Goal: Information Seeking & Learning: Understand process/instructions

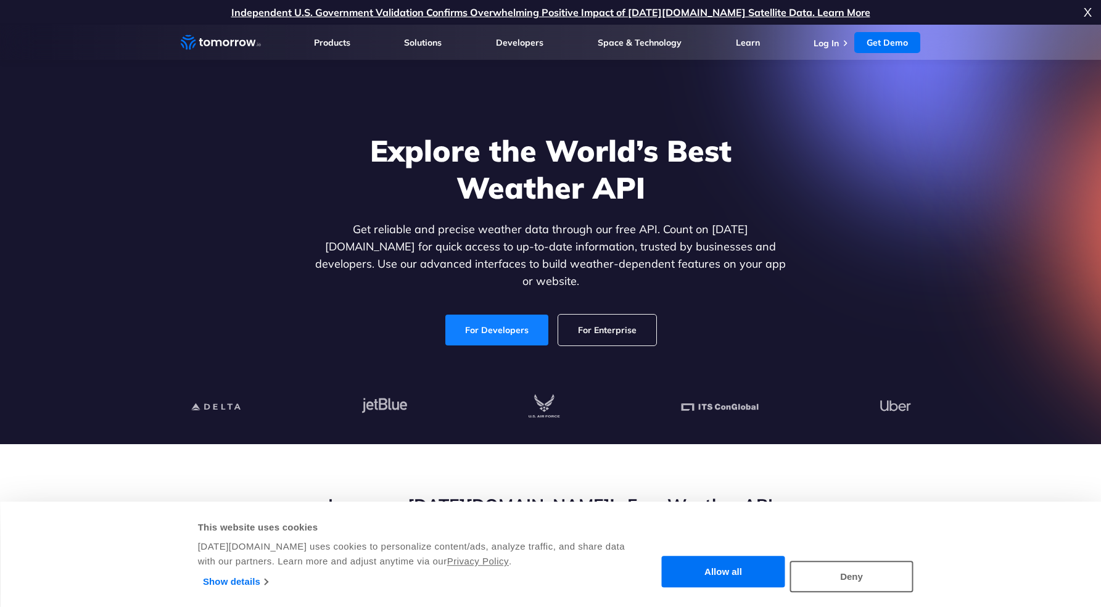
click at [498, 320] on link "For Developers" at bounding box center [496, 330] width 103 height 31
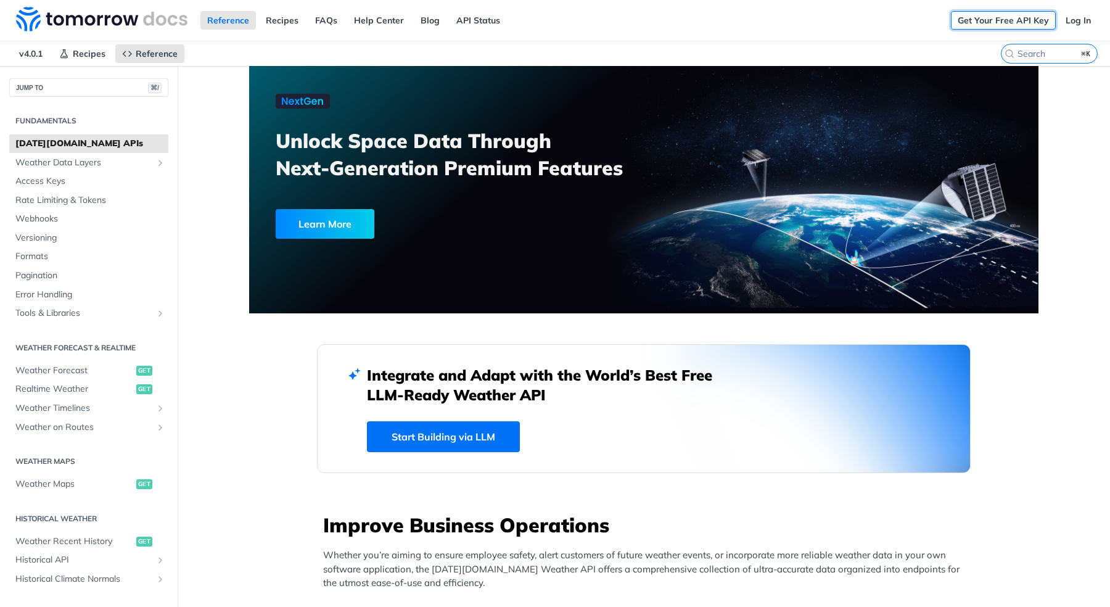
click at [1002, 19] on link "Get Your Free API Key" at bounding box center [1003, 20] width 105 height 19
click at [1076, 13] on link "Log In" at bounding box center [1078, 20] width 39 height 19
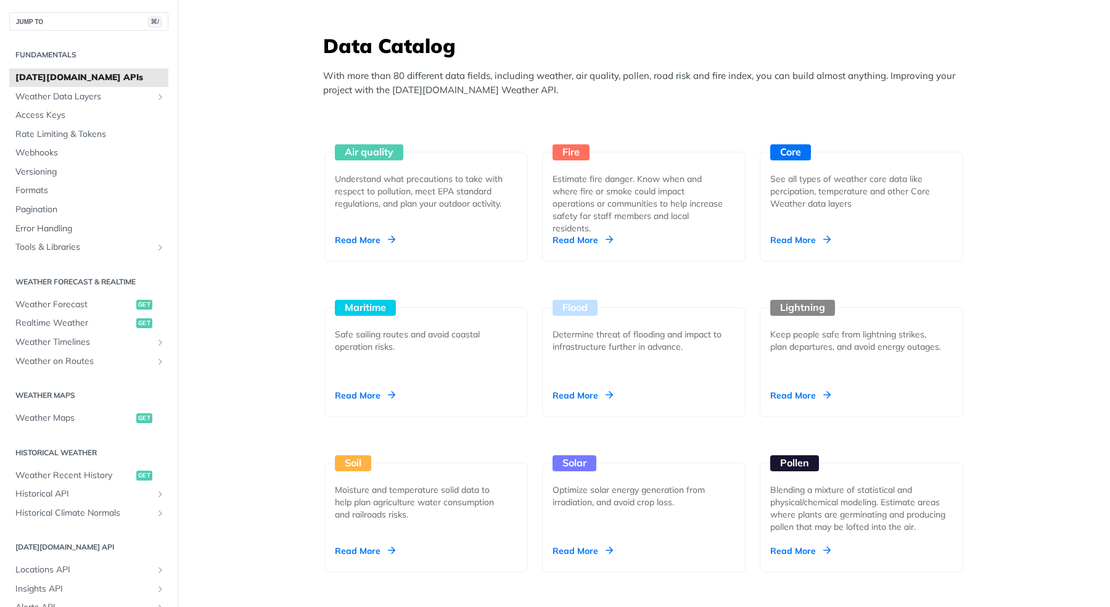
scroll to position [1128, 0]
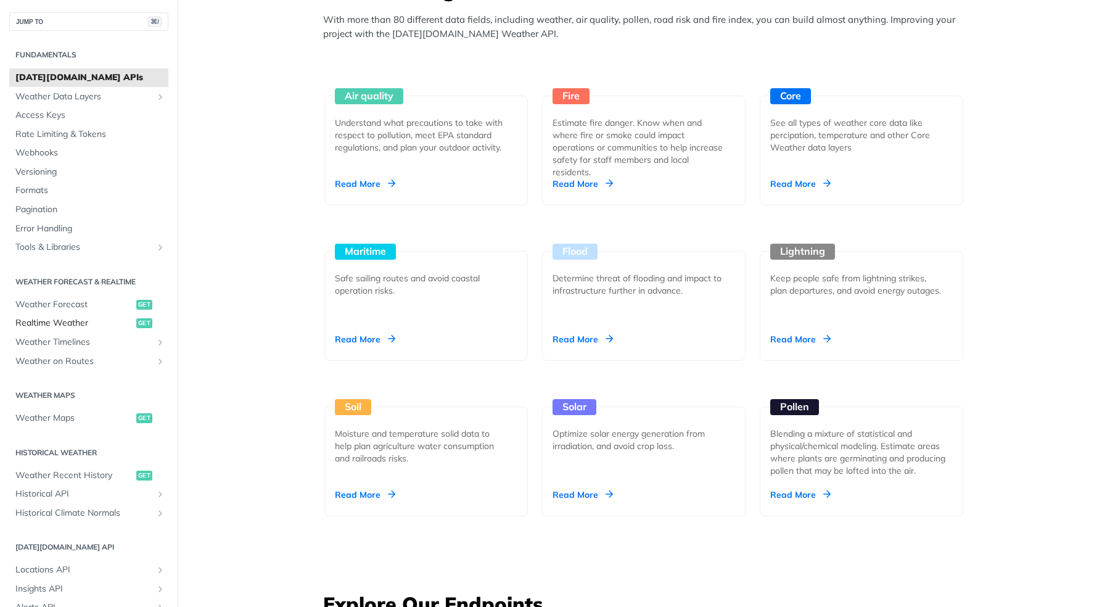
click at [70, 324] on span "Realtime Weather" at bounding box center [74, 323] width 118 height 12
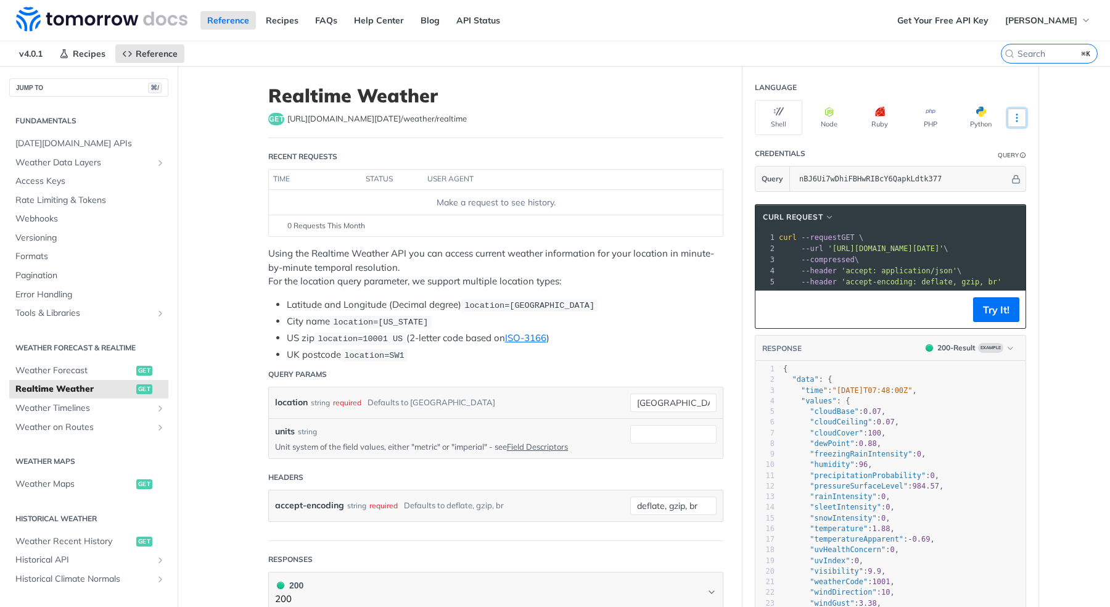
click at [1012, 121] on icon "More ellipsis" at bounding box center [1016, 117] width 11 height 11
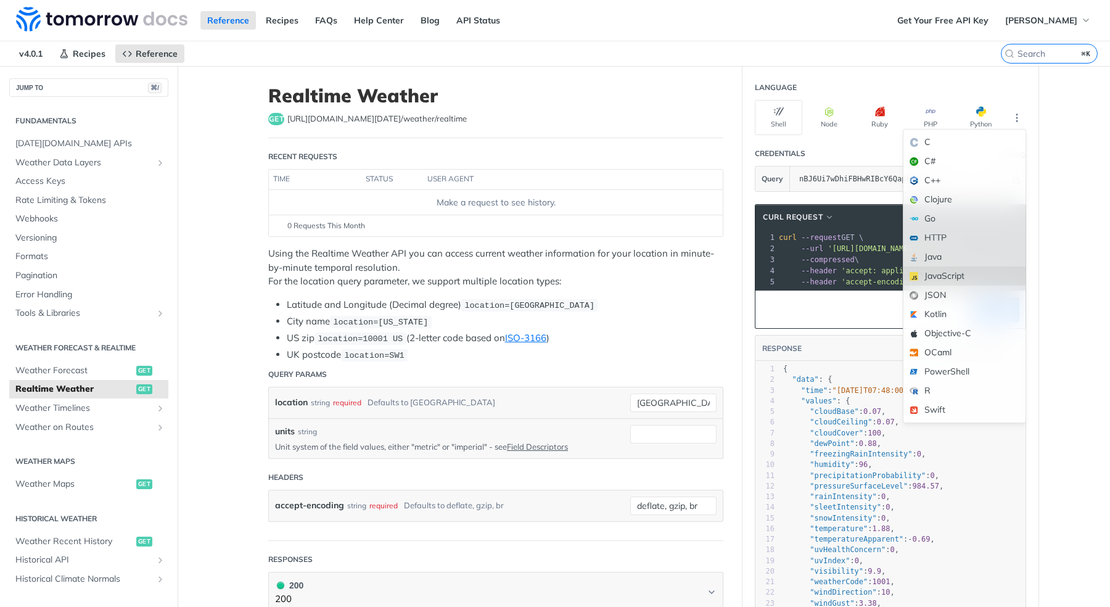
click at [963, 279] on div "JavaScript" at bounding box center [964, 275] width 122 height 19
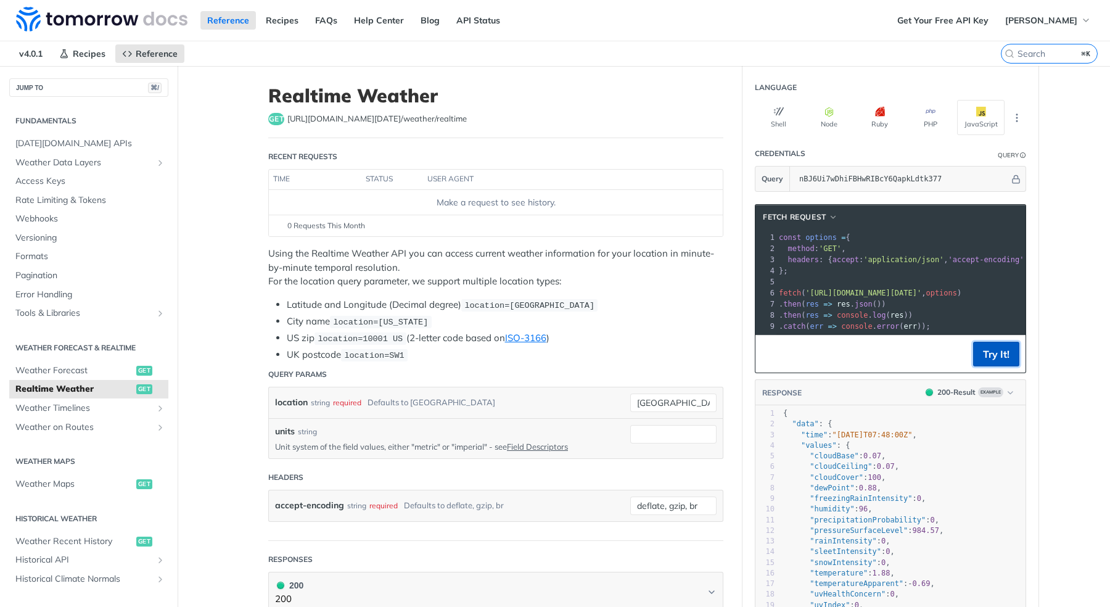
click at [988, 362] on button "Try It!" at bounding box center [996, 354] width 46 height 25
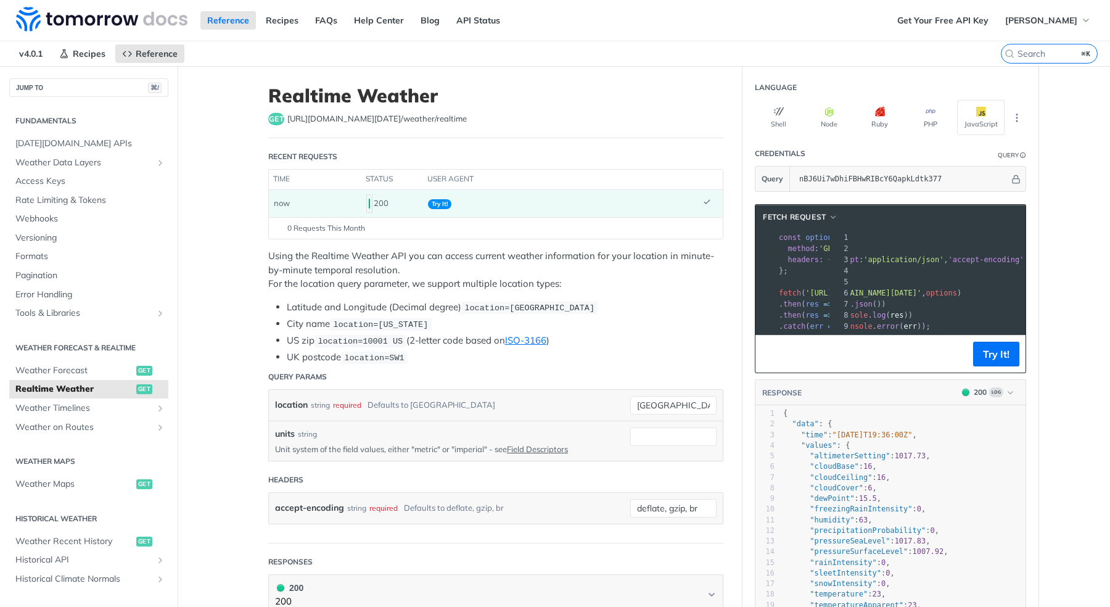
scroll to position [0, 171]
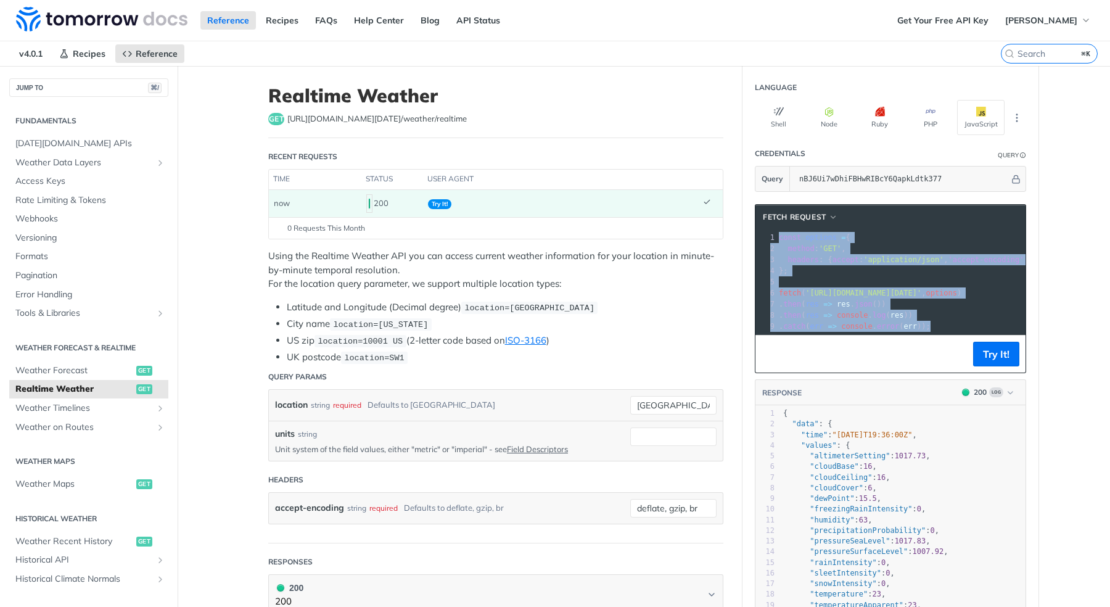
drag, startPoint x: 951, startPoint y: 328, endPoint x: 757, endPoint y: 234, distance: 215.7
click at [776, 234] on div "1 const options = { 2 method : 'GET' , 3 headers : { accept : 'application/json…" at bounding box center [1041, 282] width 530 height 100
copy div "const options = { 2 method : 'GET' , 3 headers : { accept : 'application/json' …"
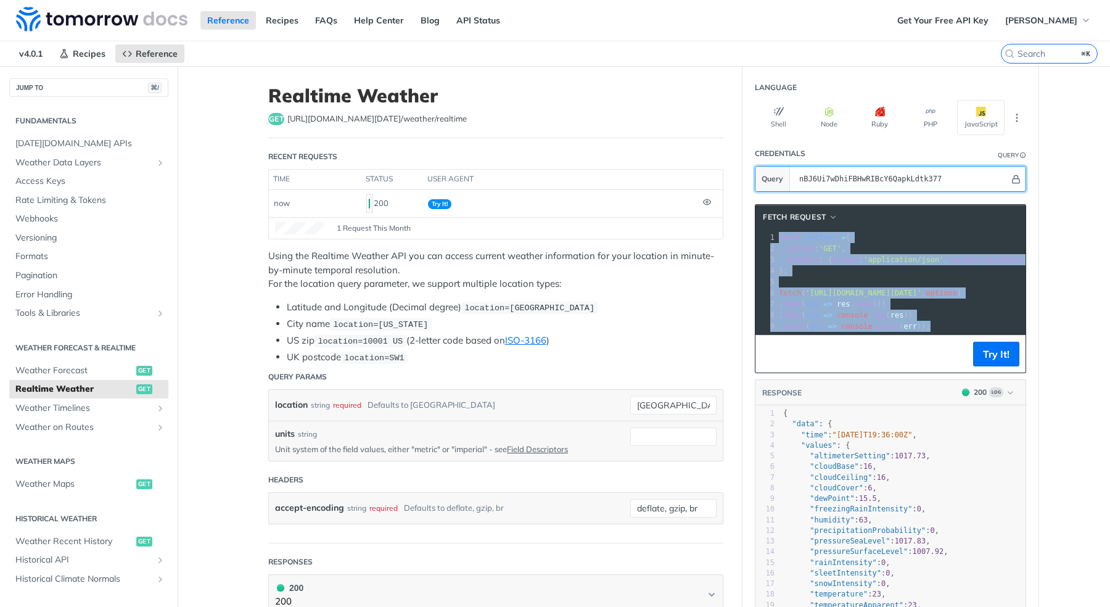
click at [1011, 181] on icon "Hide" at bounding box center [1015, 179] width 9 height 9
click at [1011, 178] on icon "Show" at bounding box center [1015, 179] width 9 height 9
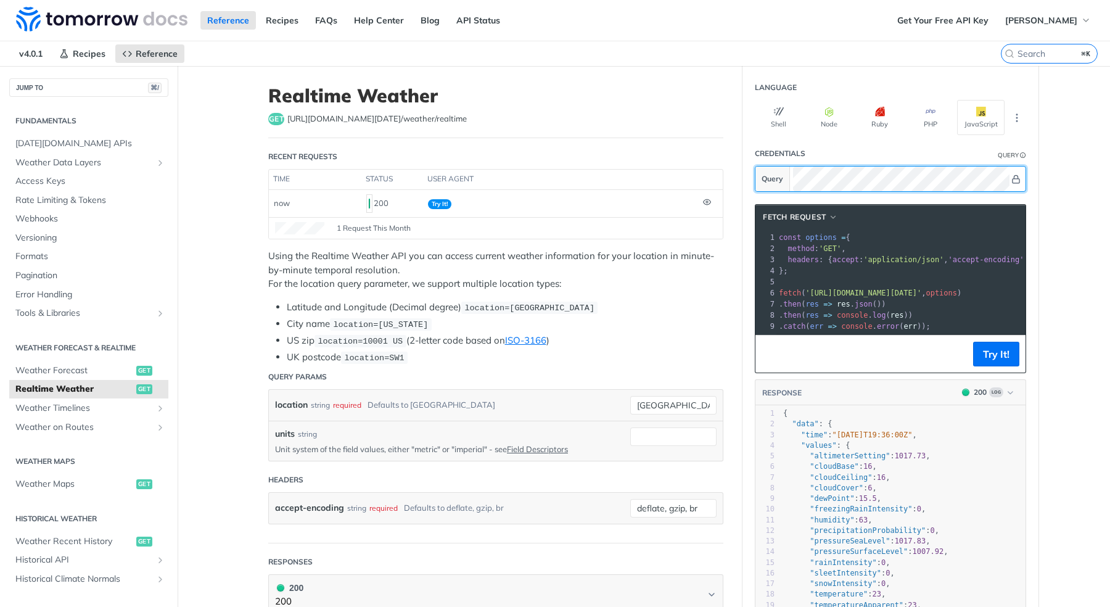
click at [788, 172] on section "Query" at bounding box center [890, 179] width 271 height 26
